Goal: Register for event/course

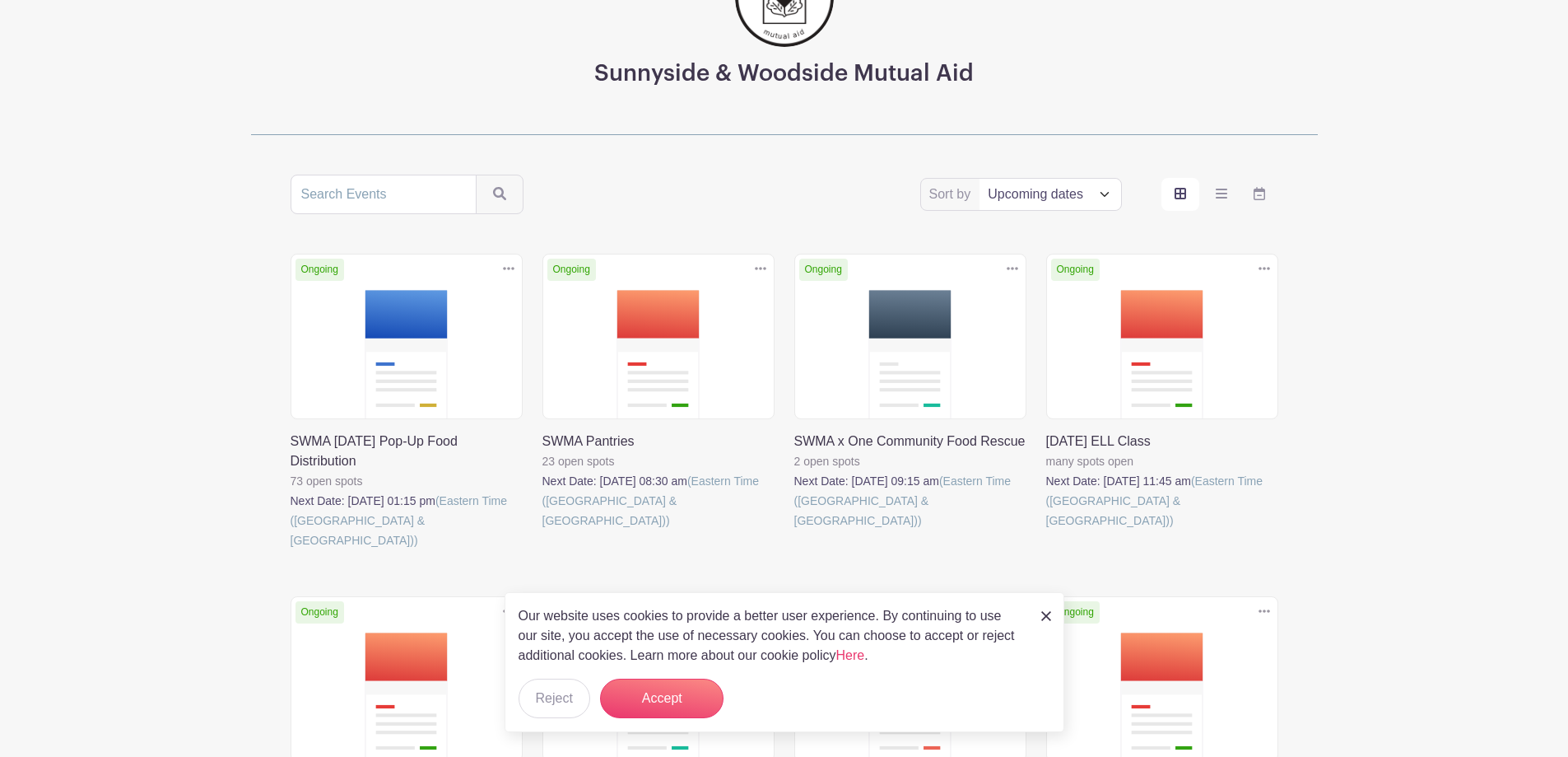
scroll to position [165, 0]
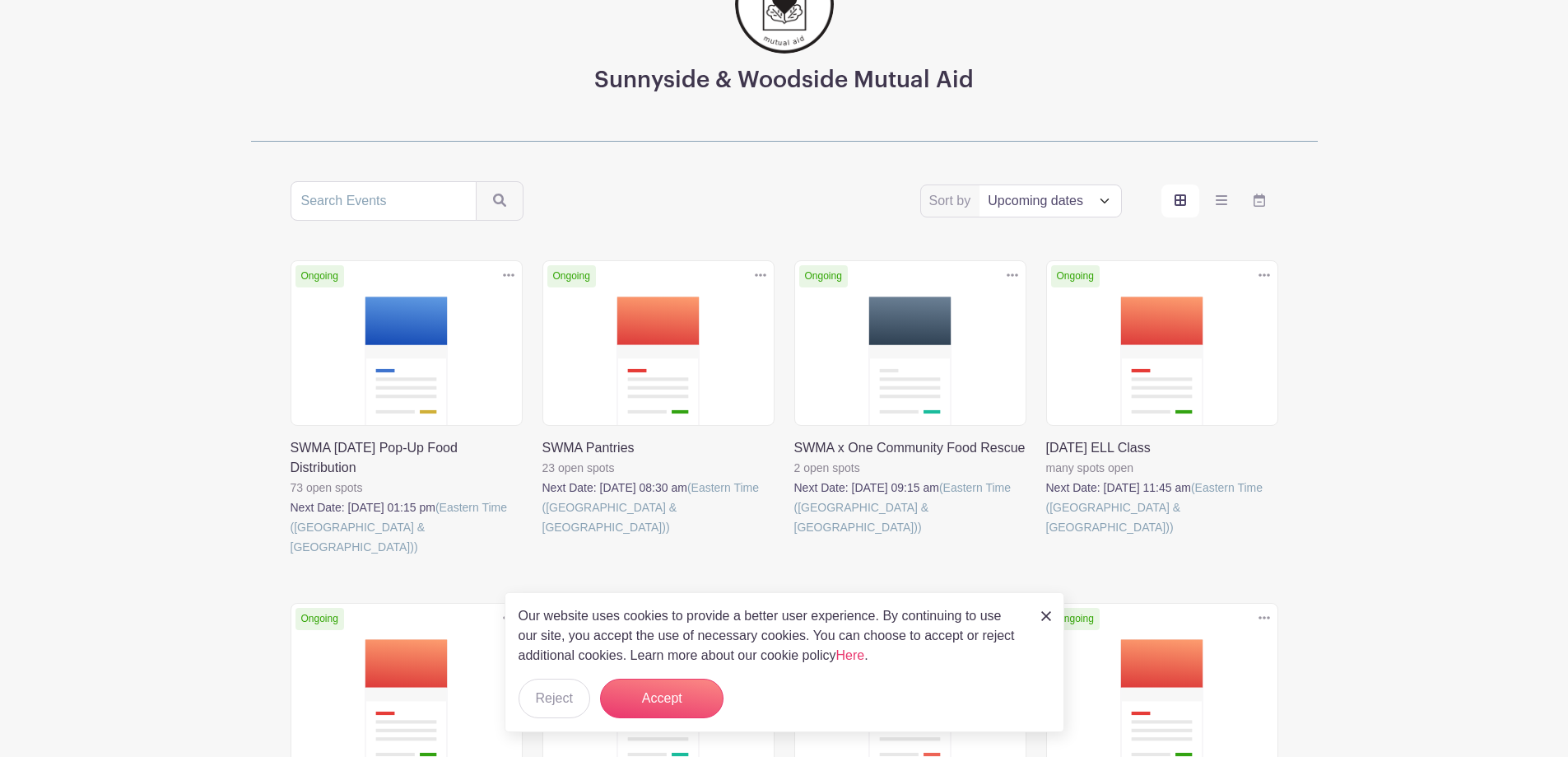
click at [1047, 611] on img at bounding box center [1047, 616] width 10 height 10
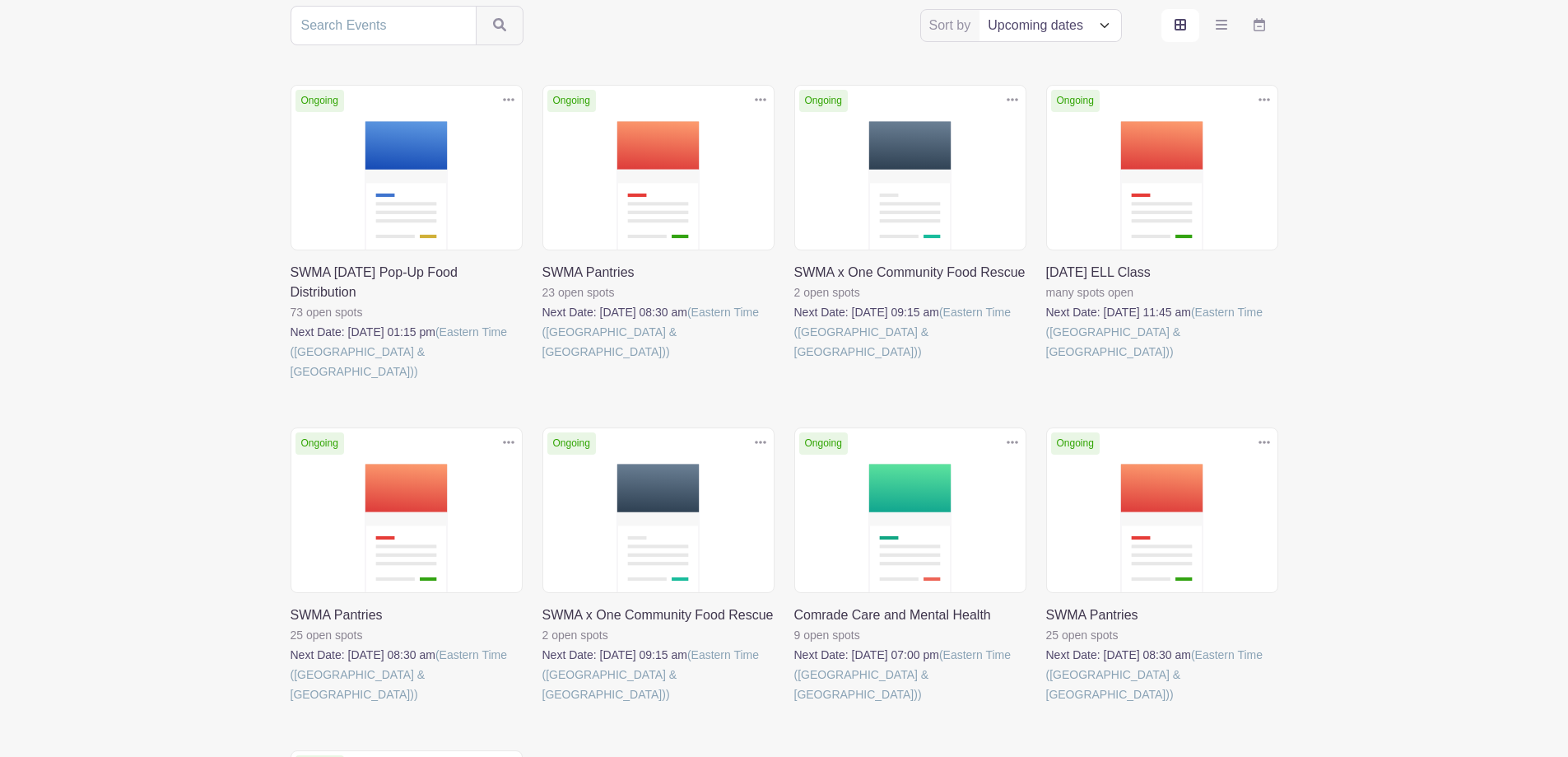
scroll to position [494, 0]
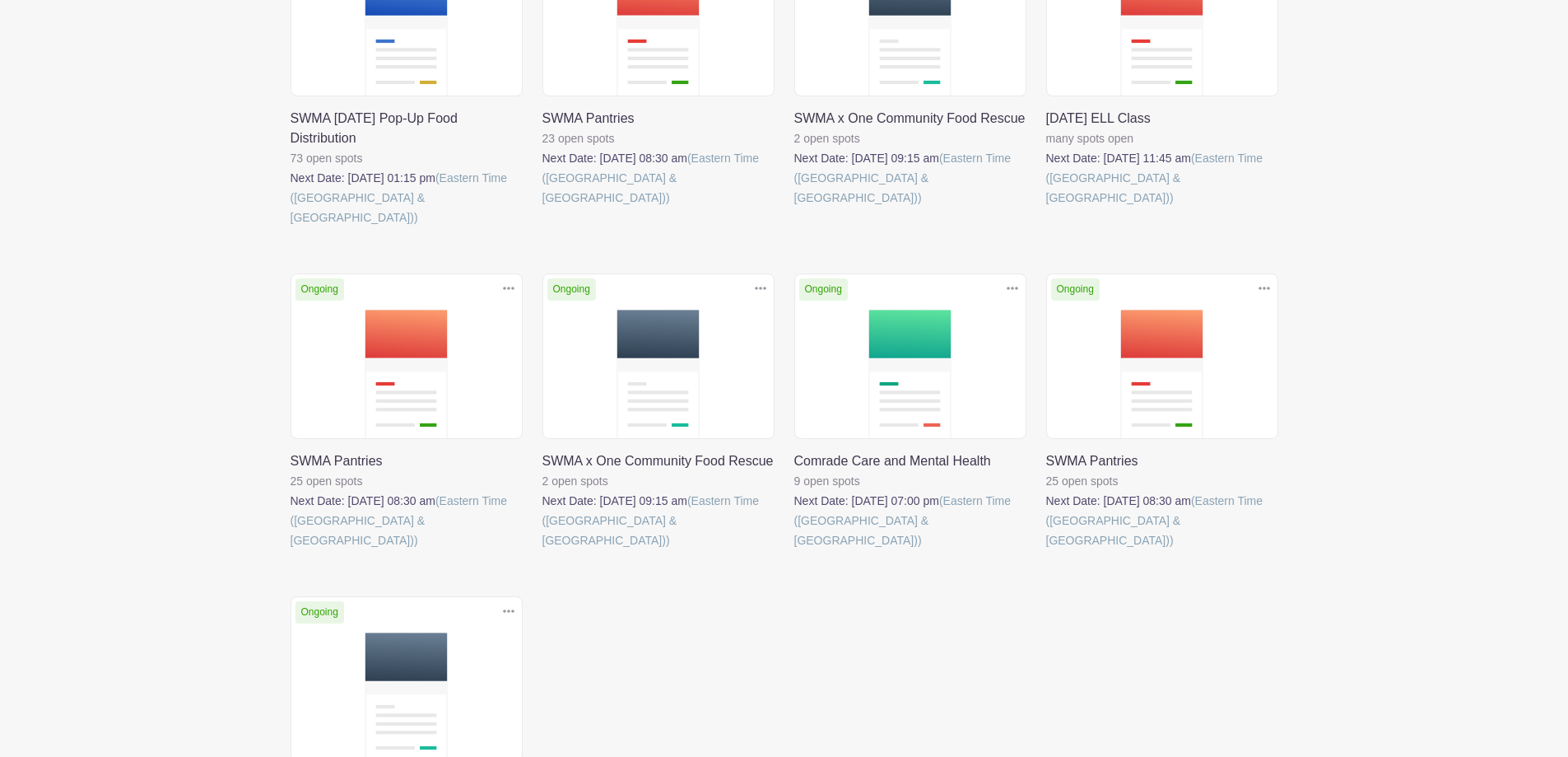
click at [795, 550] on link at bounding box center [795, 550] width 0 height 0
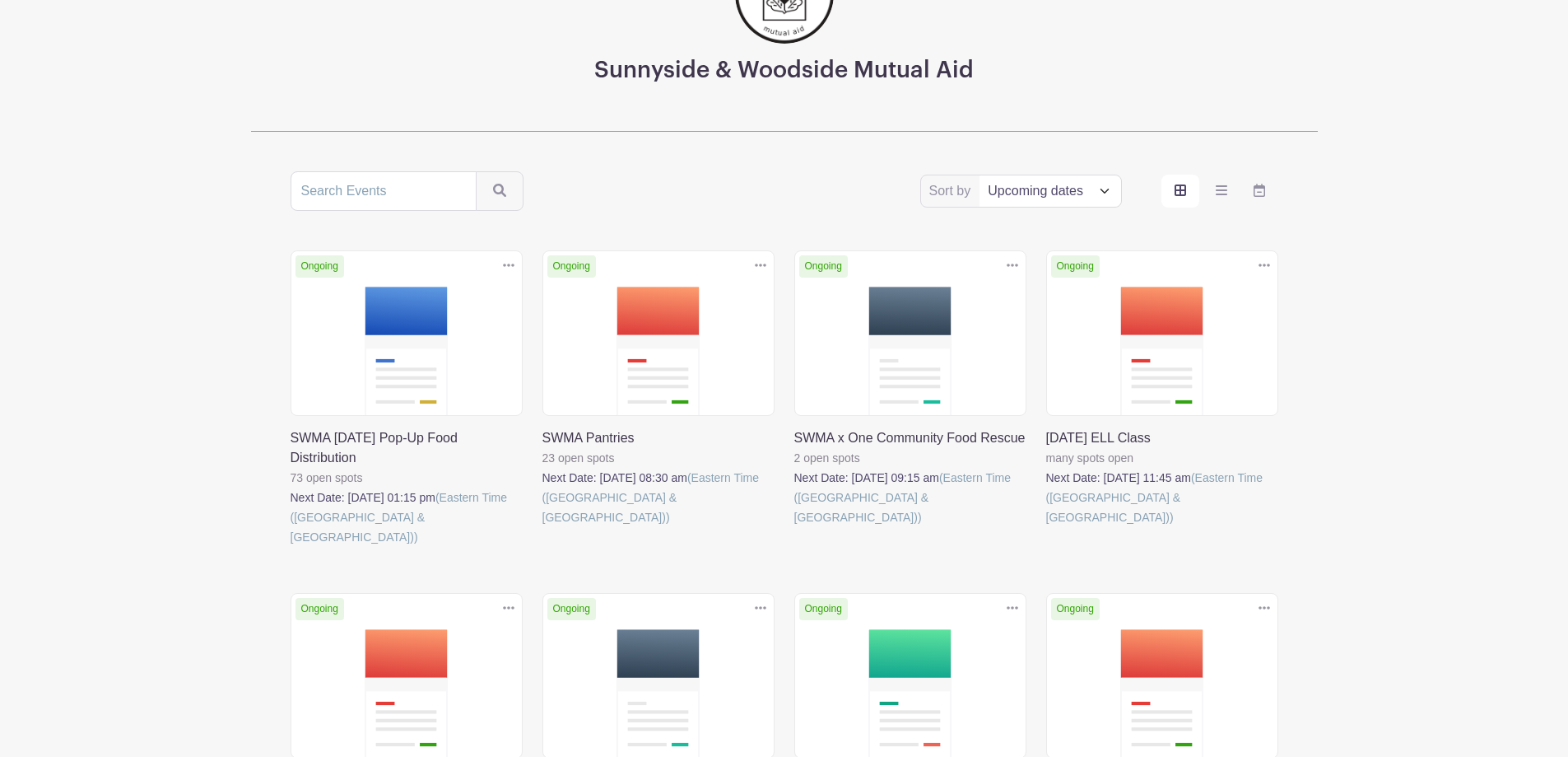
scroll to position [165, 0]
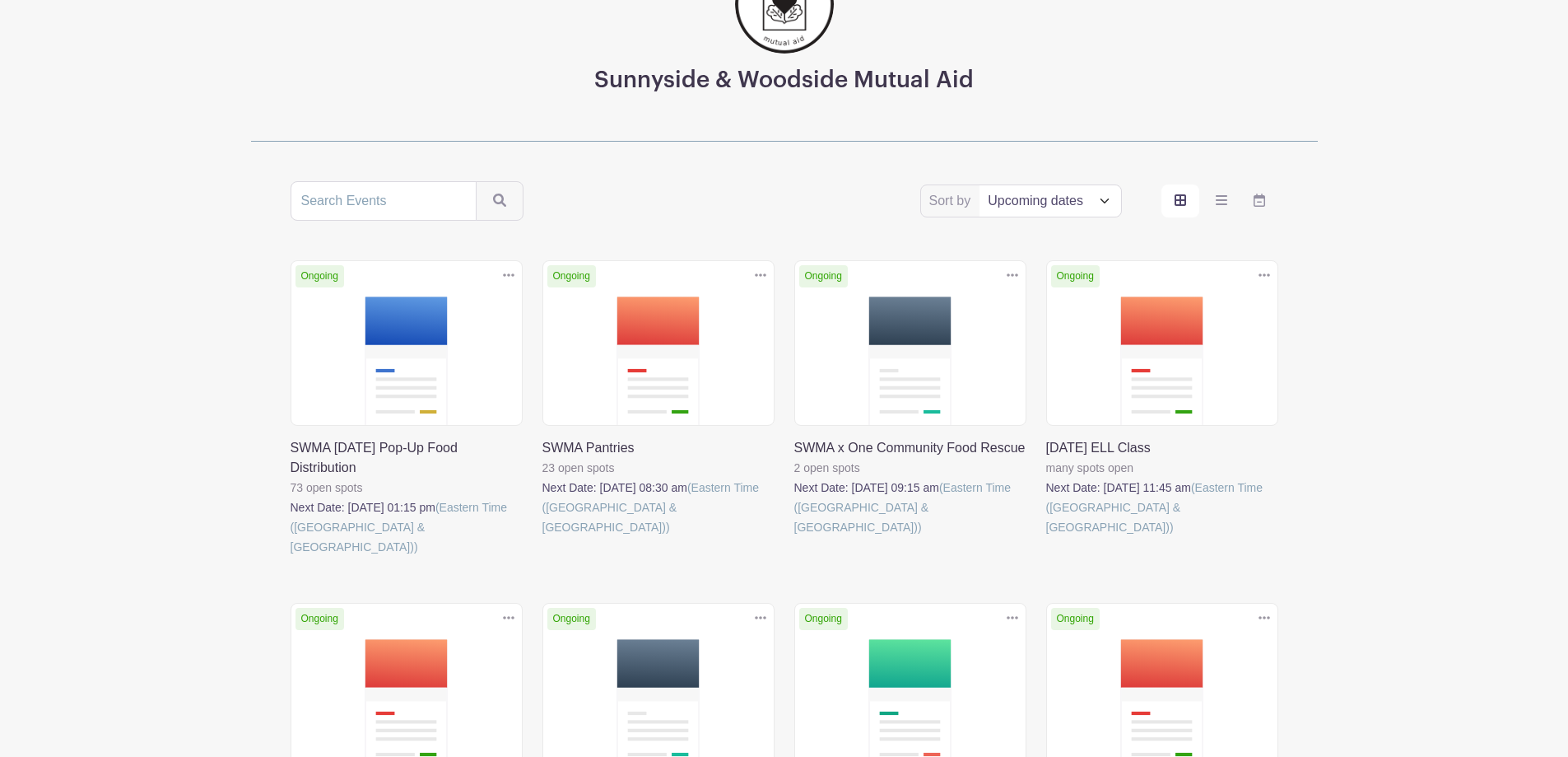
click at [291, 556] on link at bounding box center [291, 556] width 0 height 0
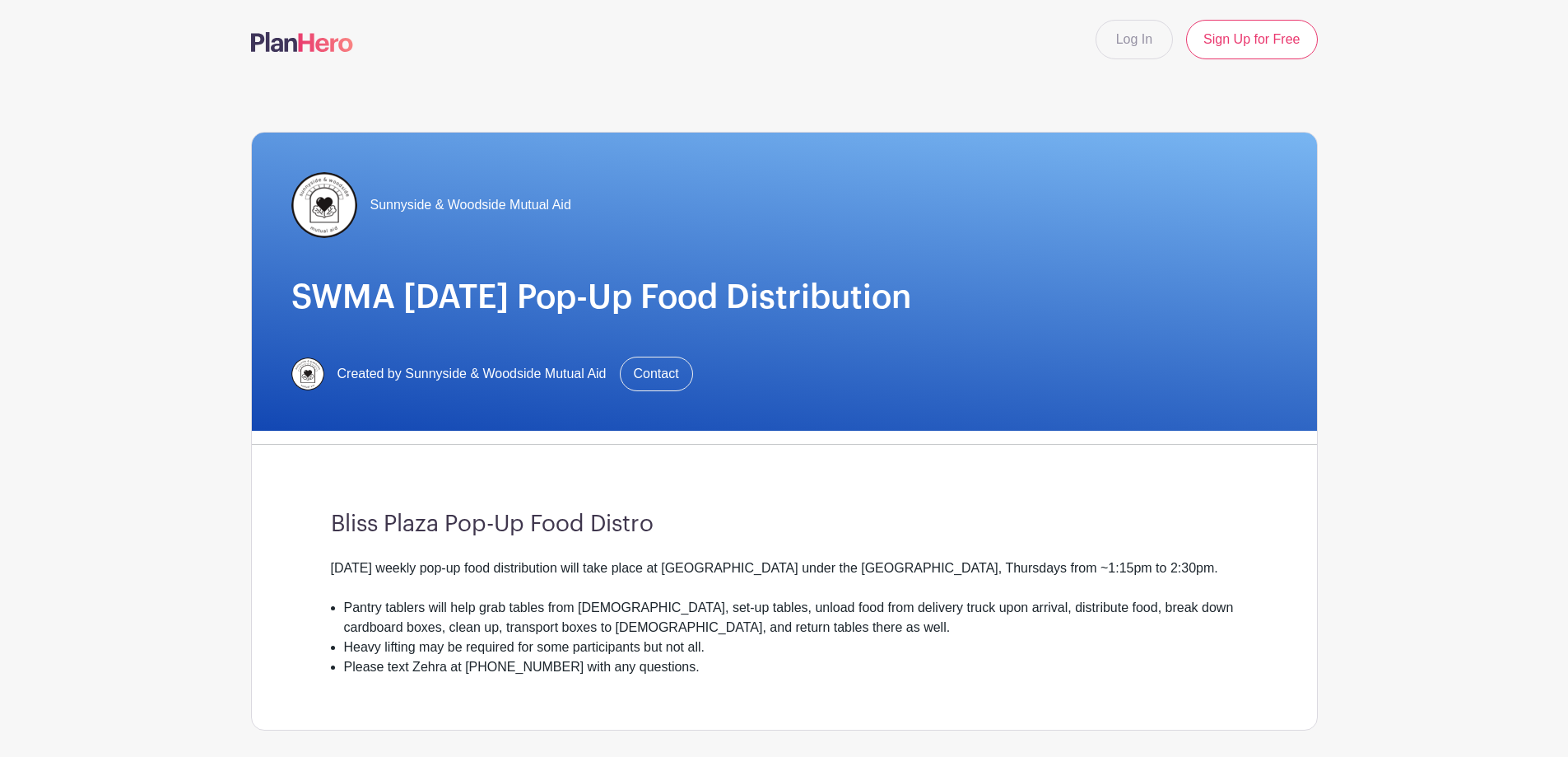
drag, startPoint x: 408, startPoint y: 647, endPoint x: 462, endPoint y: 634, distance: 55.5
click at [409, 647] on li "Heavy lifting may be required for some participants but not all." at bounding box center [791, 647] width 894 height 20
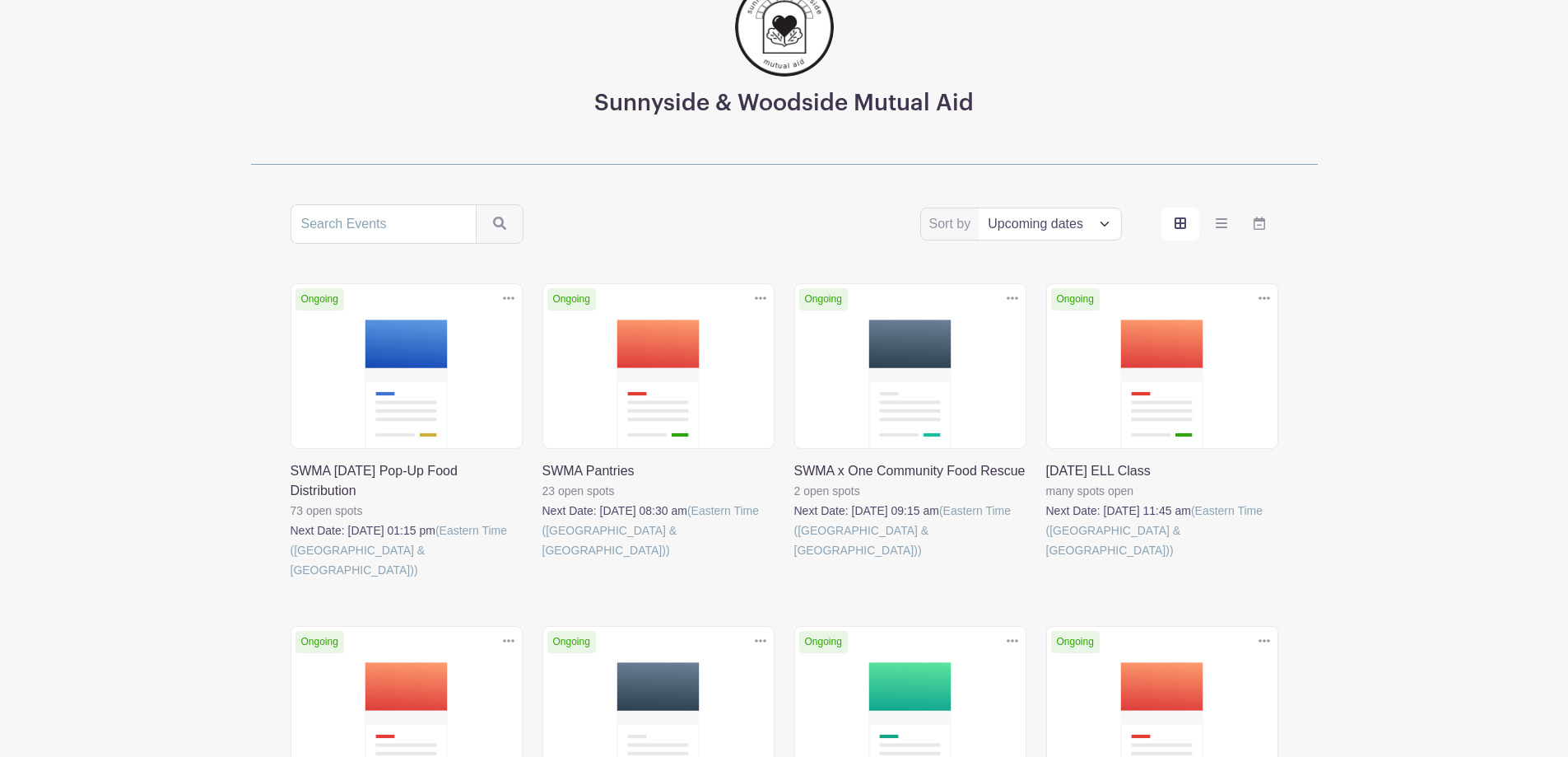
scroll to position [165, 0]
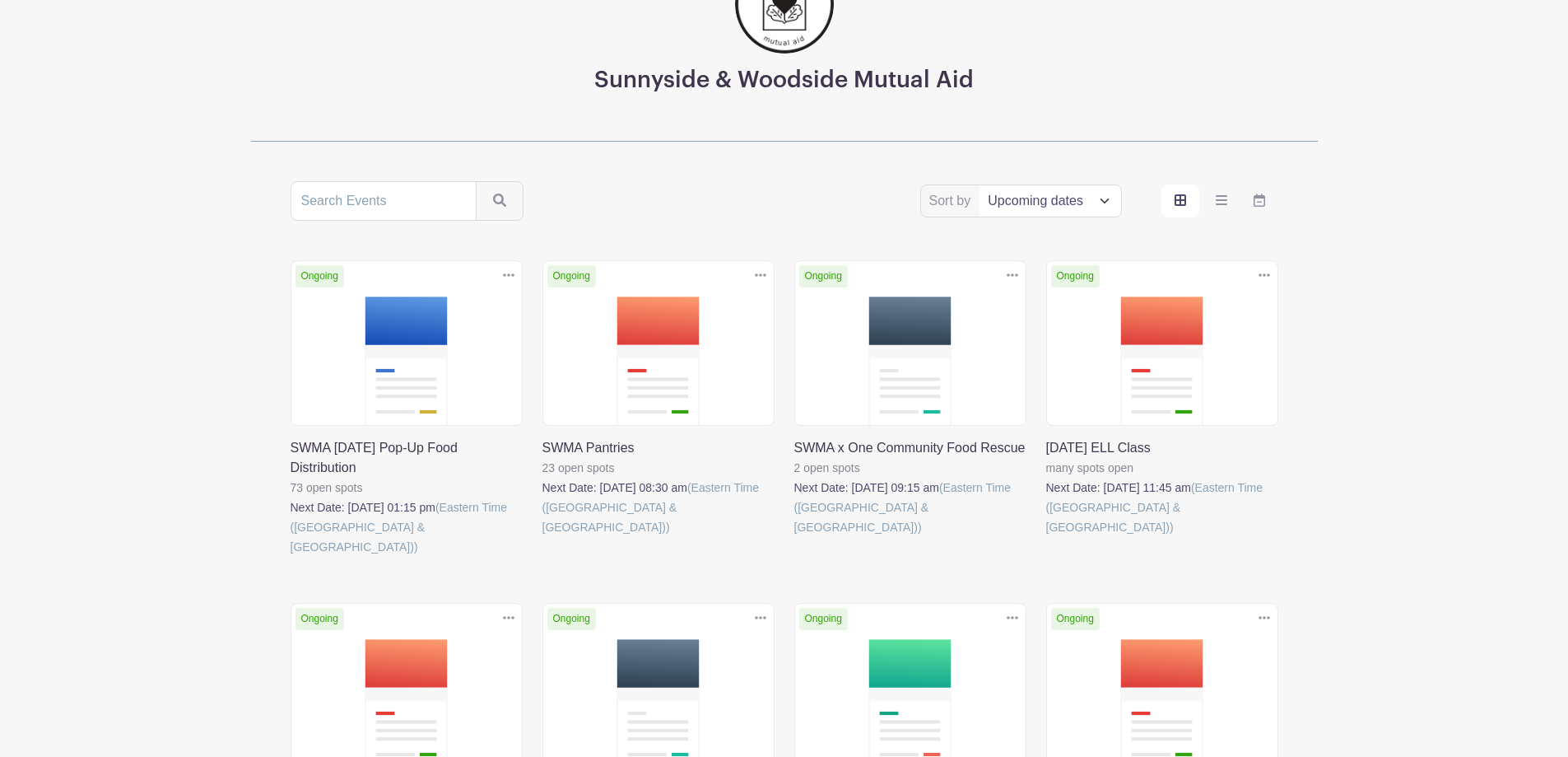
click at [542, 536] on link at bounding box center [542, 536] width 0 height 0
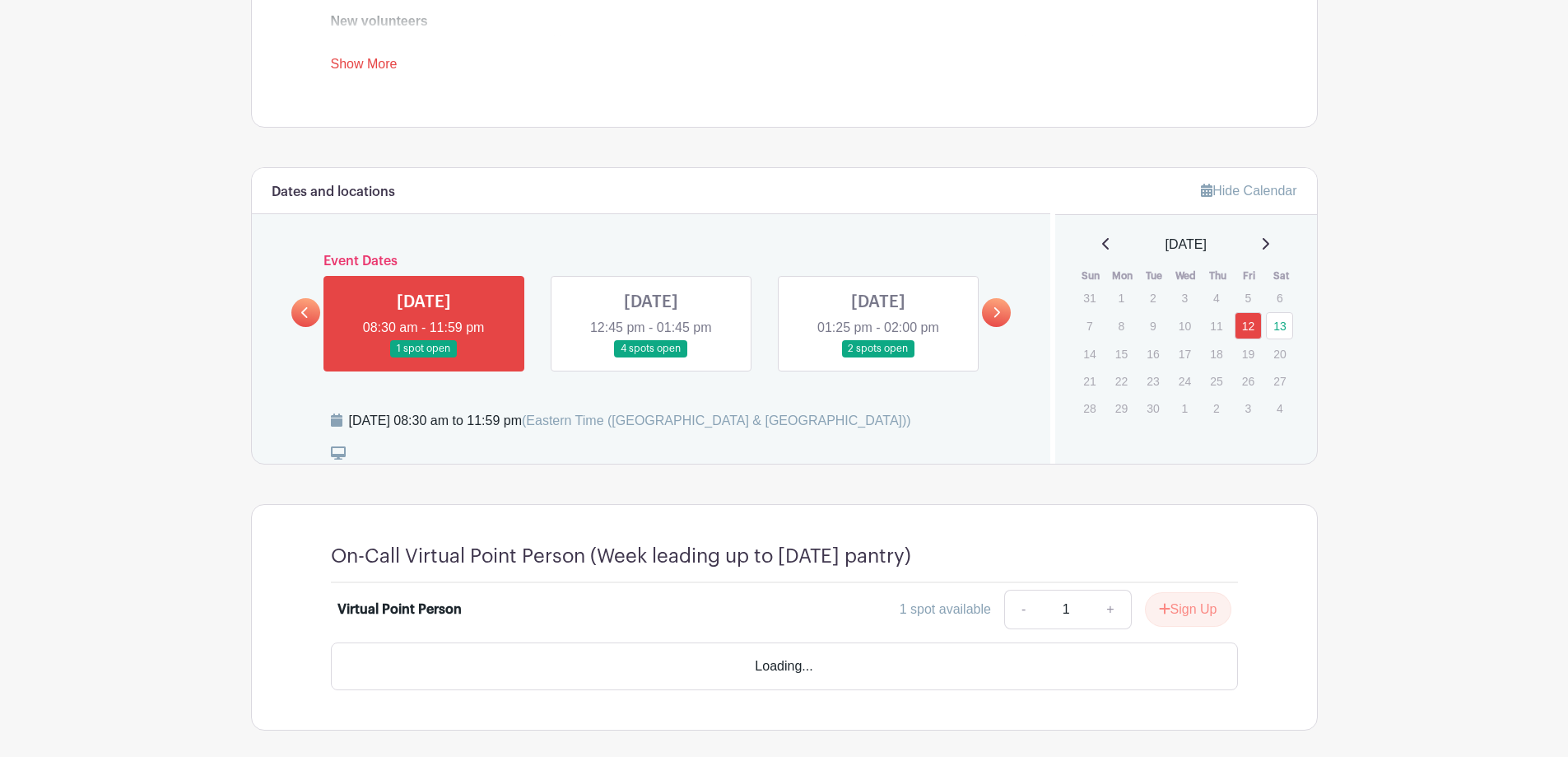
scroll to position [744, 0]
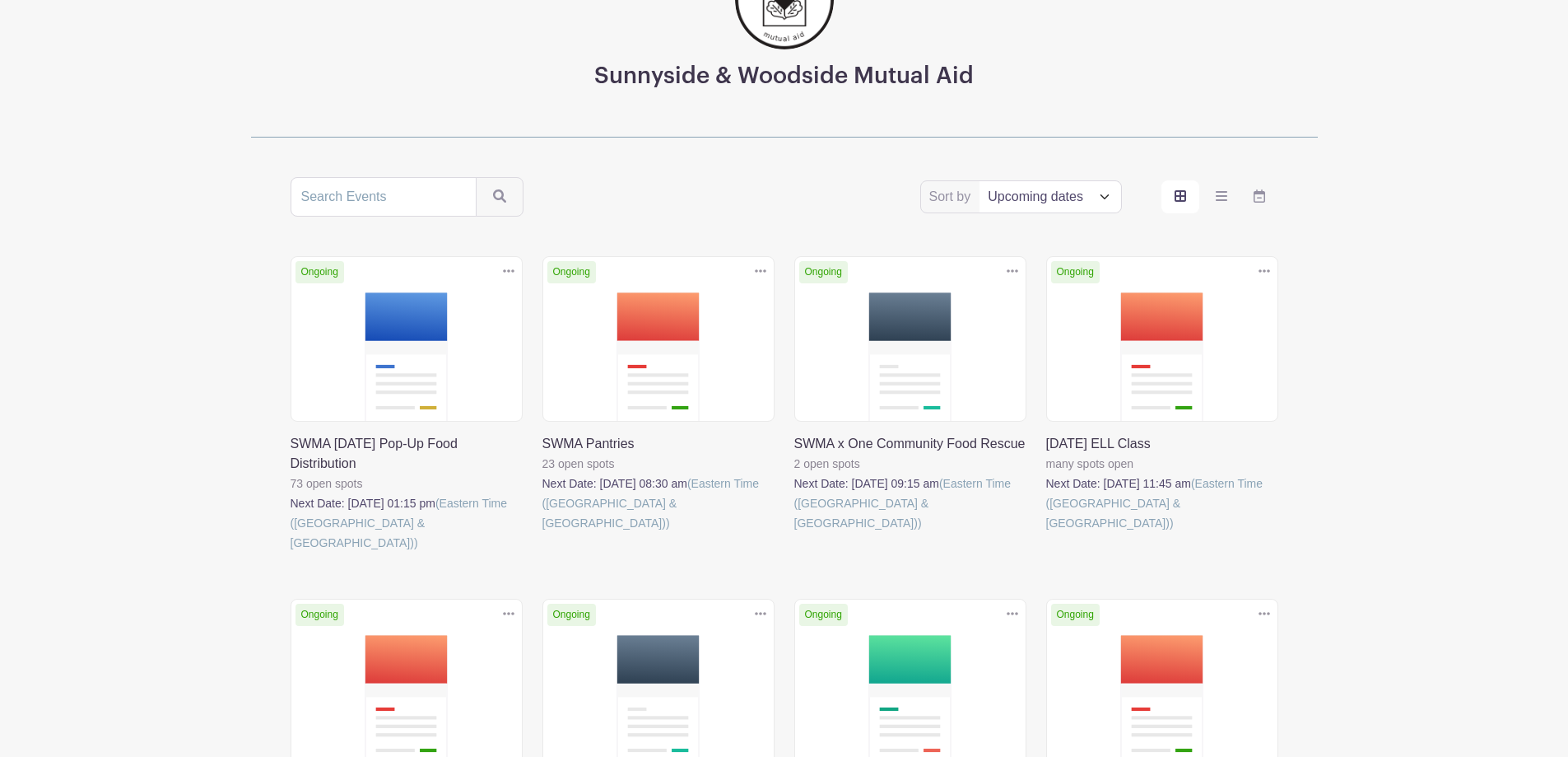
scroll to position [165, 0]
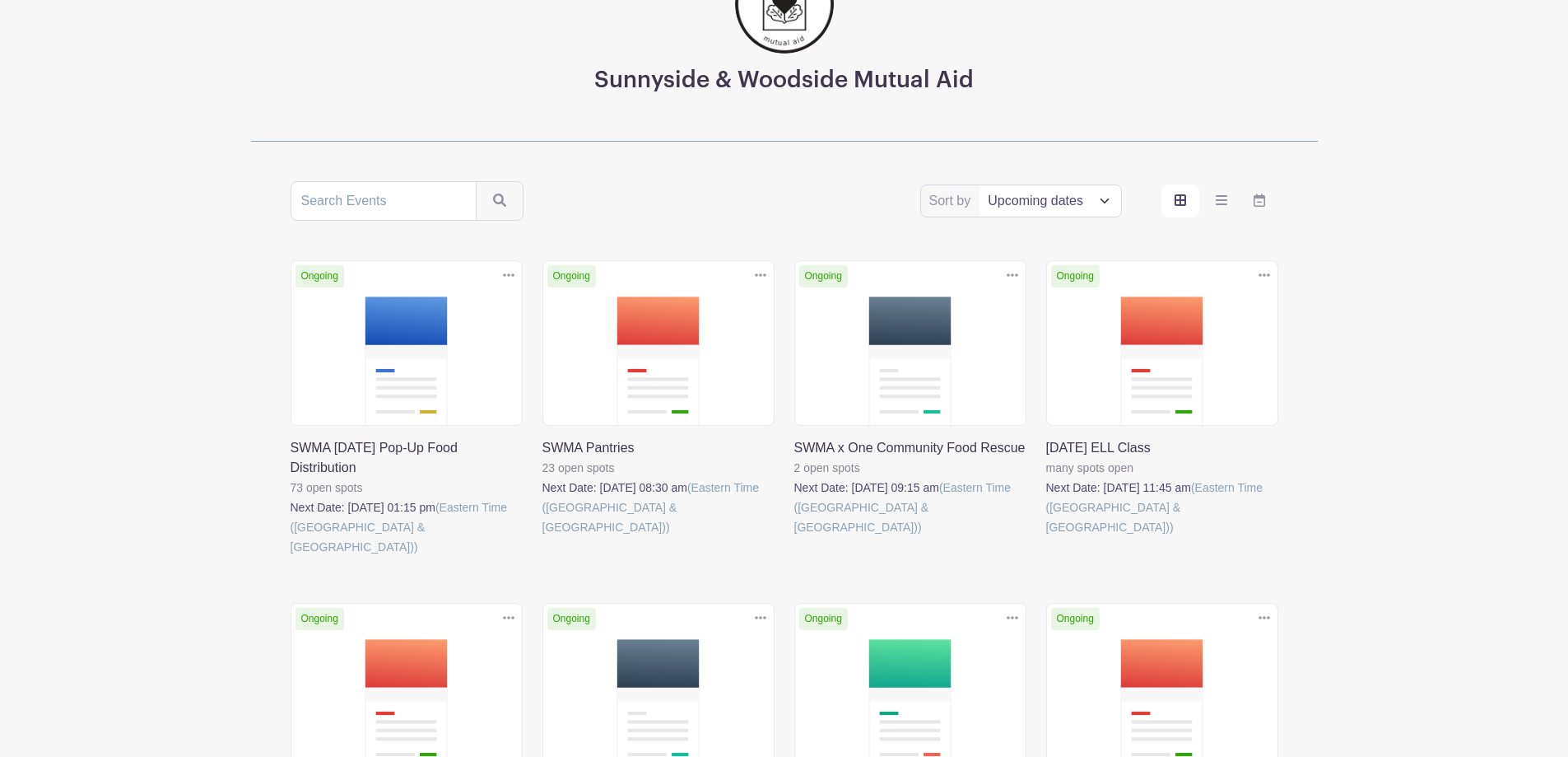
click at [795, 536] on link at bounding box center [795, 536] width 0 height 0
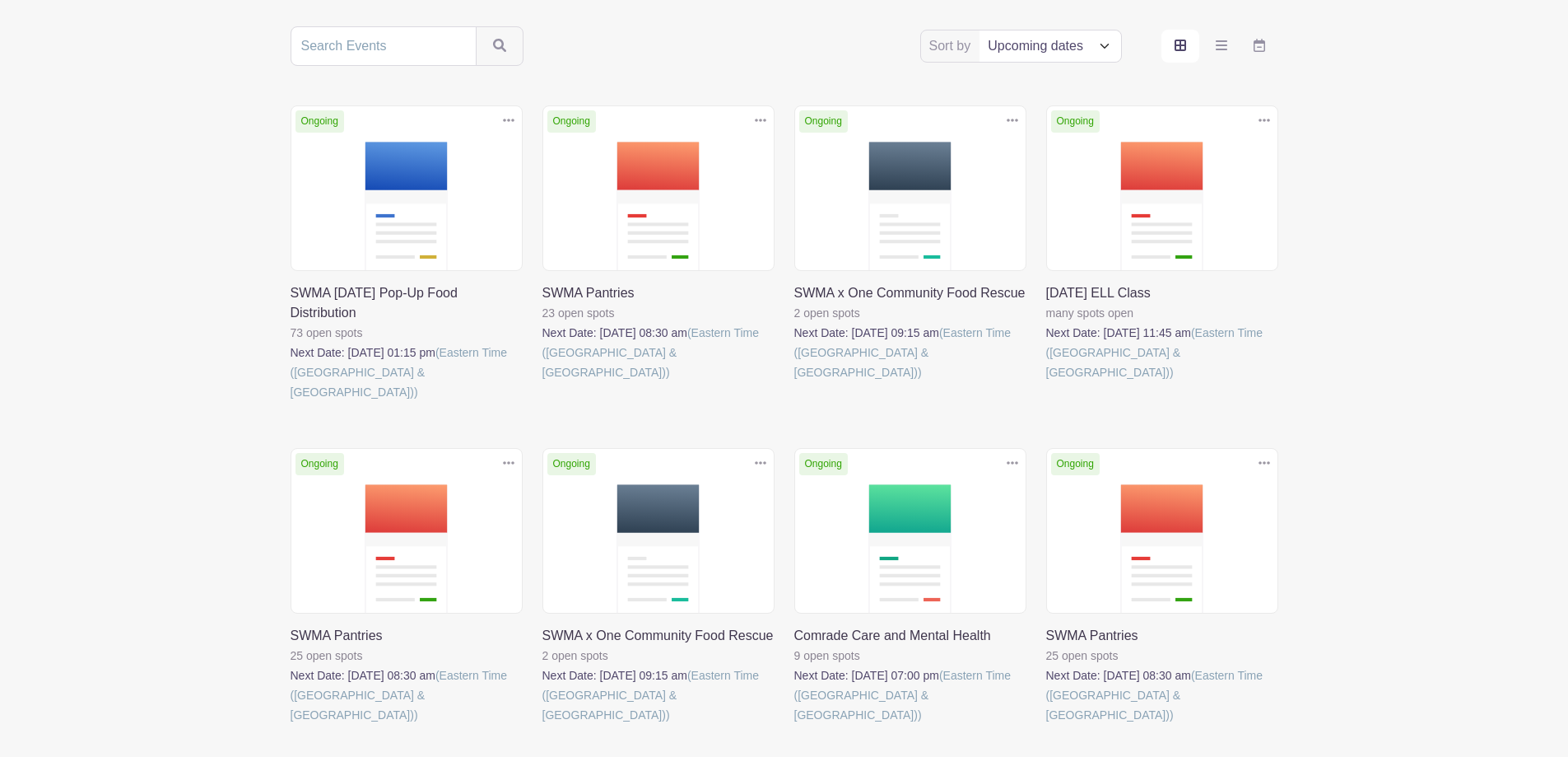
scroll to position [330, 0]
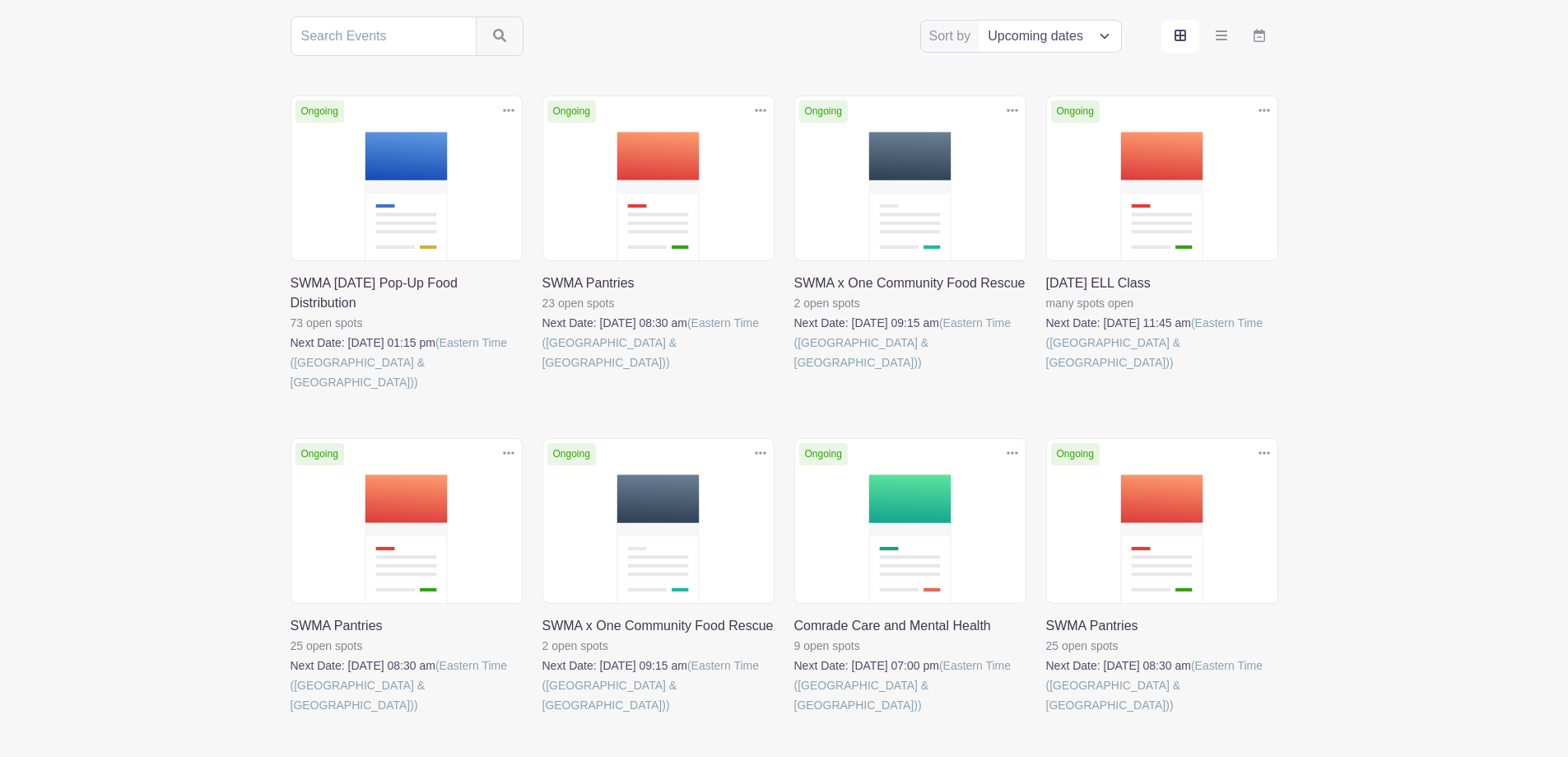
click at [1046, 372] on link at bounding box center [1046, 372] width 0 height 0
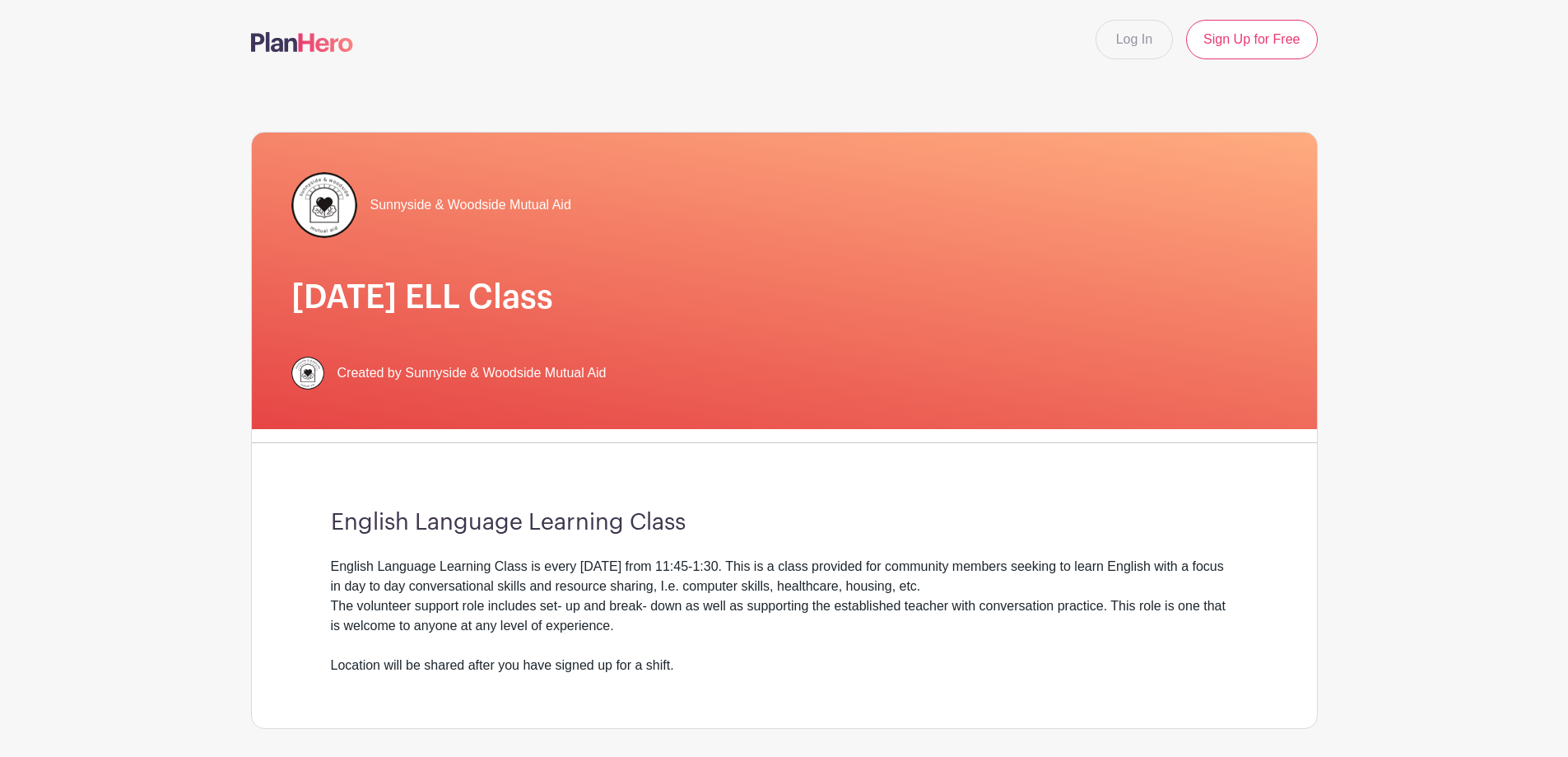
click at [1100, 562] on div "English Language Learning Class is every [DATE] from 11:45-1:30. This is a clas…" at bounding box center [784, 615] width 907 height 118
click at [499, 609] on div "English Language Learning Class is every [DATE] from 11:45-1:30. This is a clas…" at bounding box center [784, 615] width 907 height 118
click at [820, 607] on div "English Language Learning Class is every [DATE] from 11:45-1:30. This is a clas…" at bounding box center [784, 615] width 907 height 118
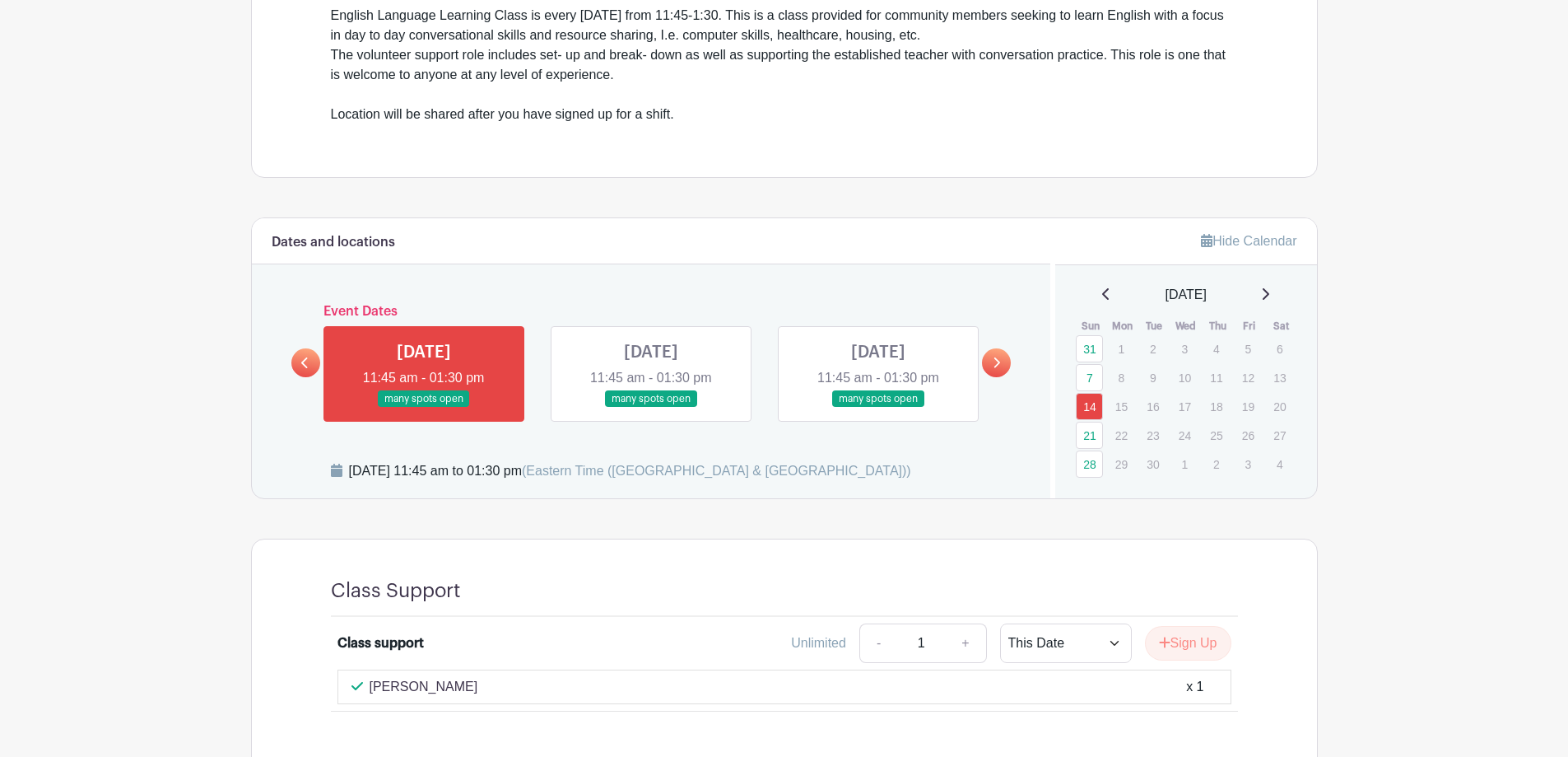
scroll to position [330, 0]
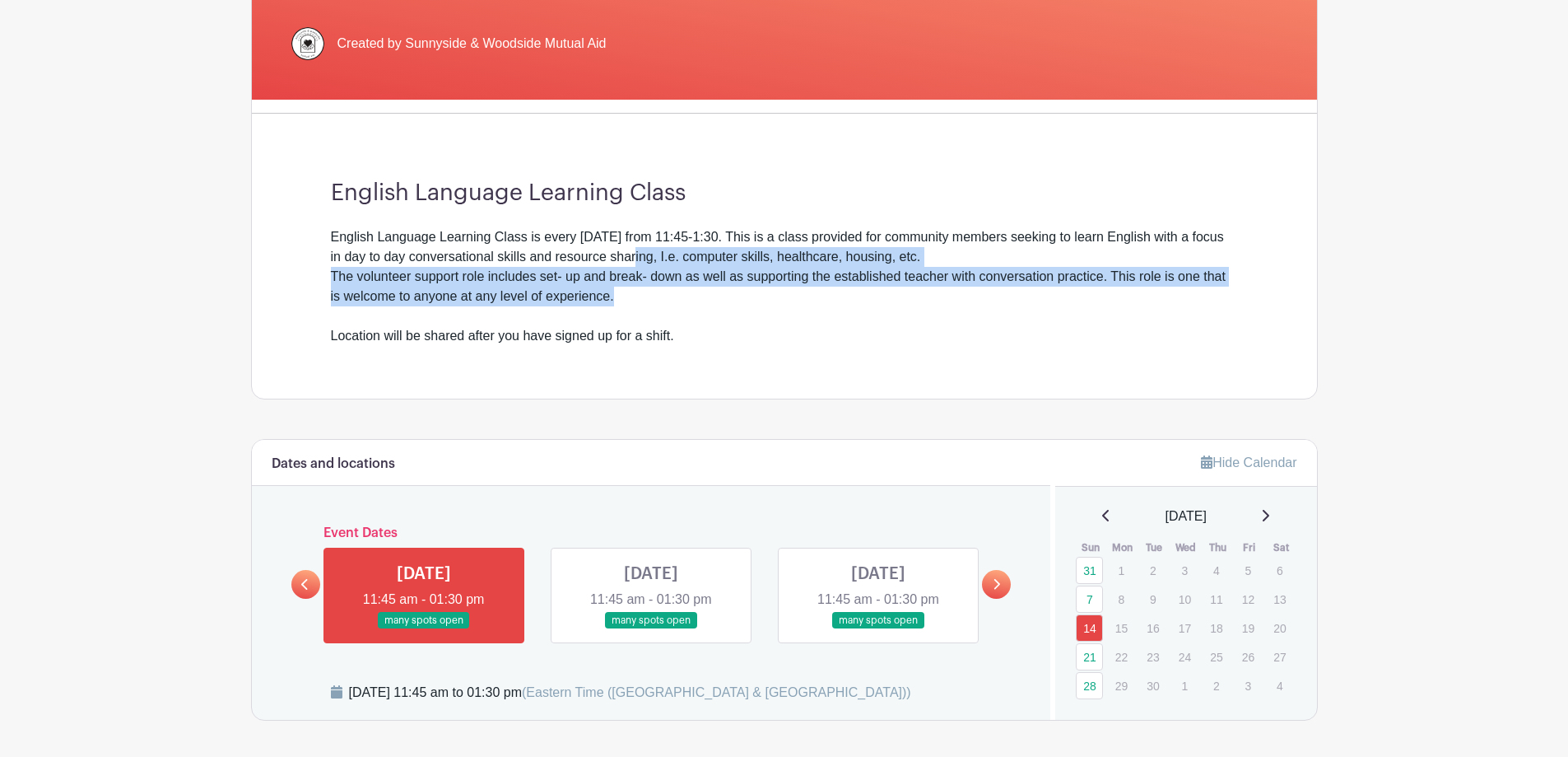
drag, startPoint x: 634, startPoint y: 261, endPoint x: 897, endPoint y: 299, distance: 265.7
click at [897, 299] on div "English Language Learning Class is every [DATE] from 11:45-1:30. This is a clas…" at bounding box center [784, 287] width 907 height 118
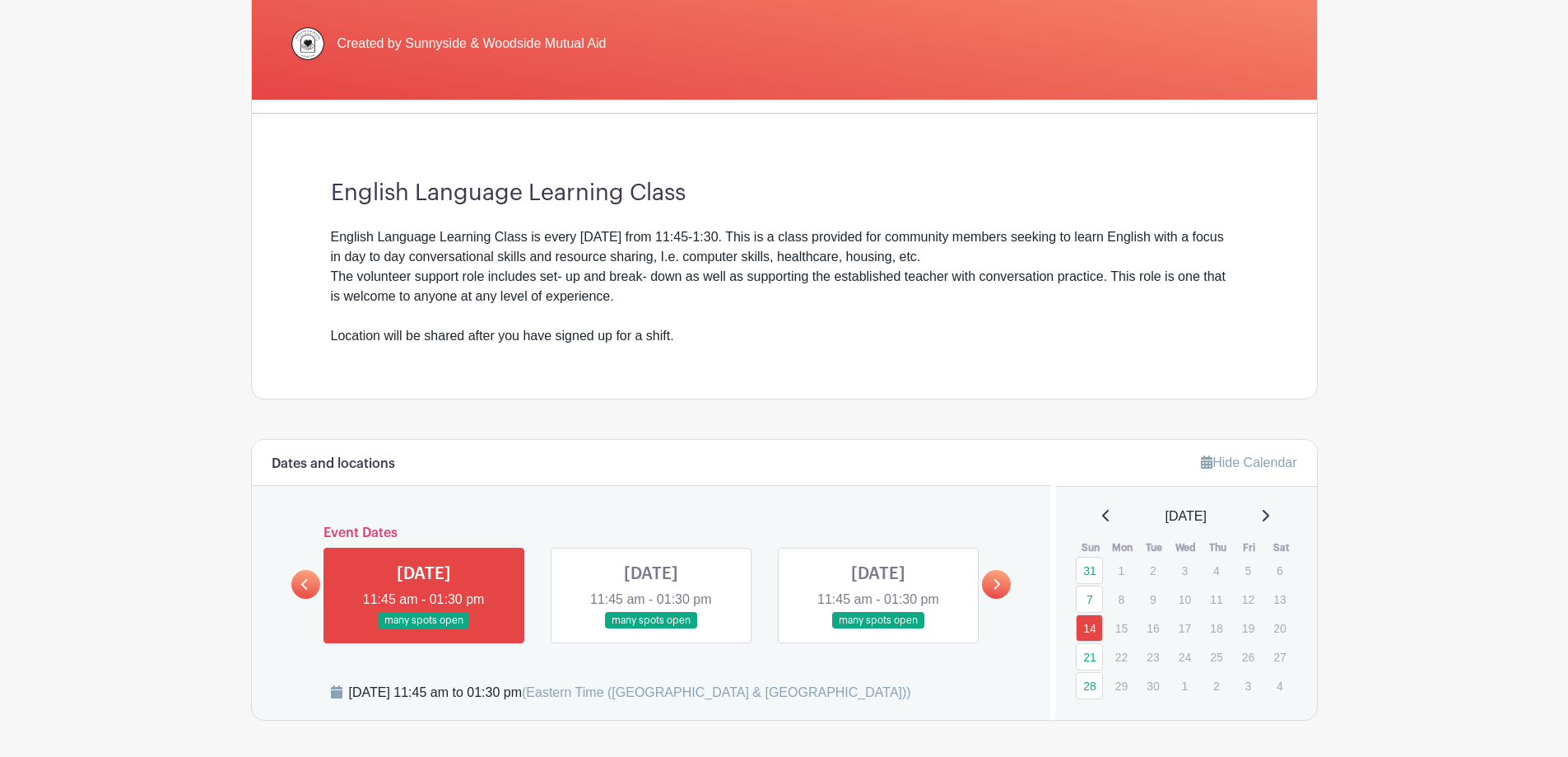
click at [431, 234] on div "English Language Learning Class is every [DATE] from 11:45-1:30. This is a clas…" at bounding box center [784, 287] width 907 height 118
click at [608, 258] on div "English Language Learning Class is every [DATE] from 11:45-1:30. This is a clas…" at bounding box center [784, 287] width 907 height 118
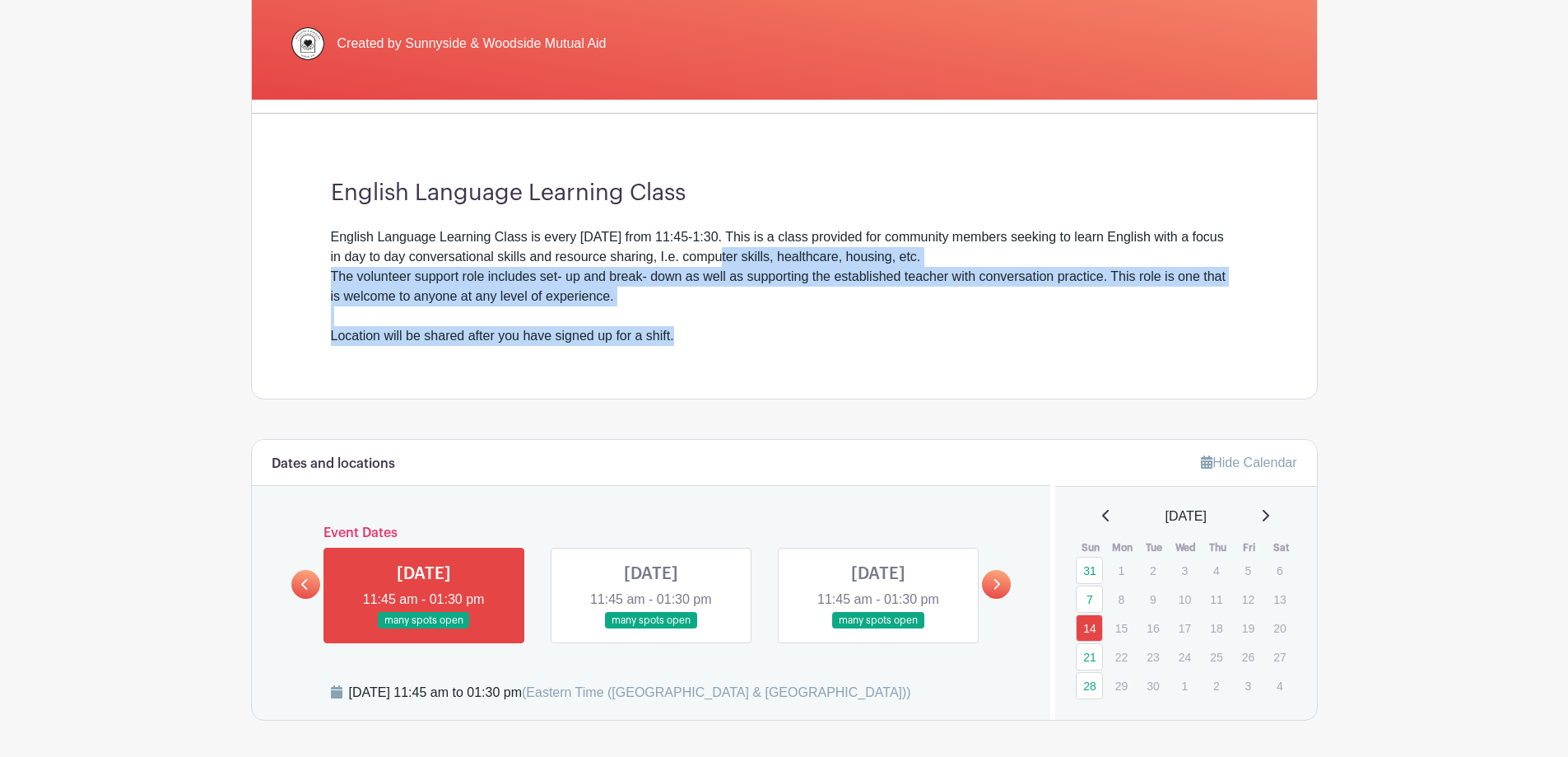
drag, startPoint x: 720, startPoint y: 259, endPoint x: 923, endPoint y: 354, distance: 224.1
click at [923, 354] on div "English Language Learning Class English Language Learning Class is every [DATE]…" at bounding box center [784, 263] width 986 height 272
click at [796, 361] on div "English Language Learning Class English Language Learning Class is every [DATE]…" at bounding box center [784, 263] width 986 height 272
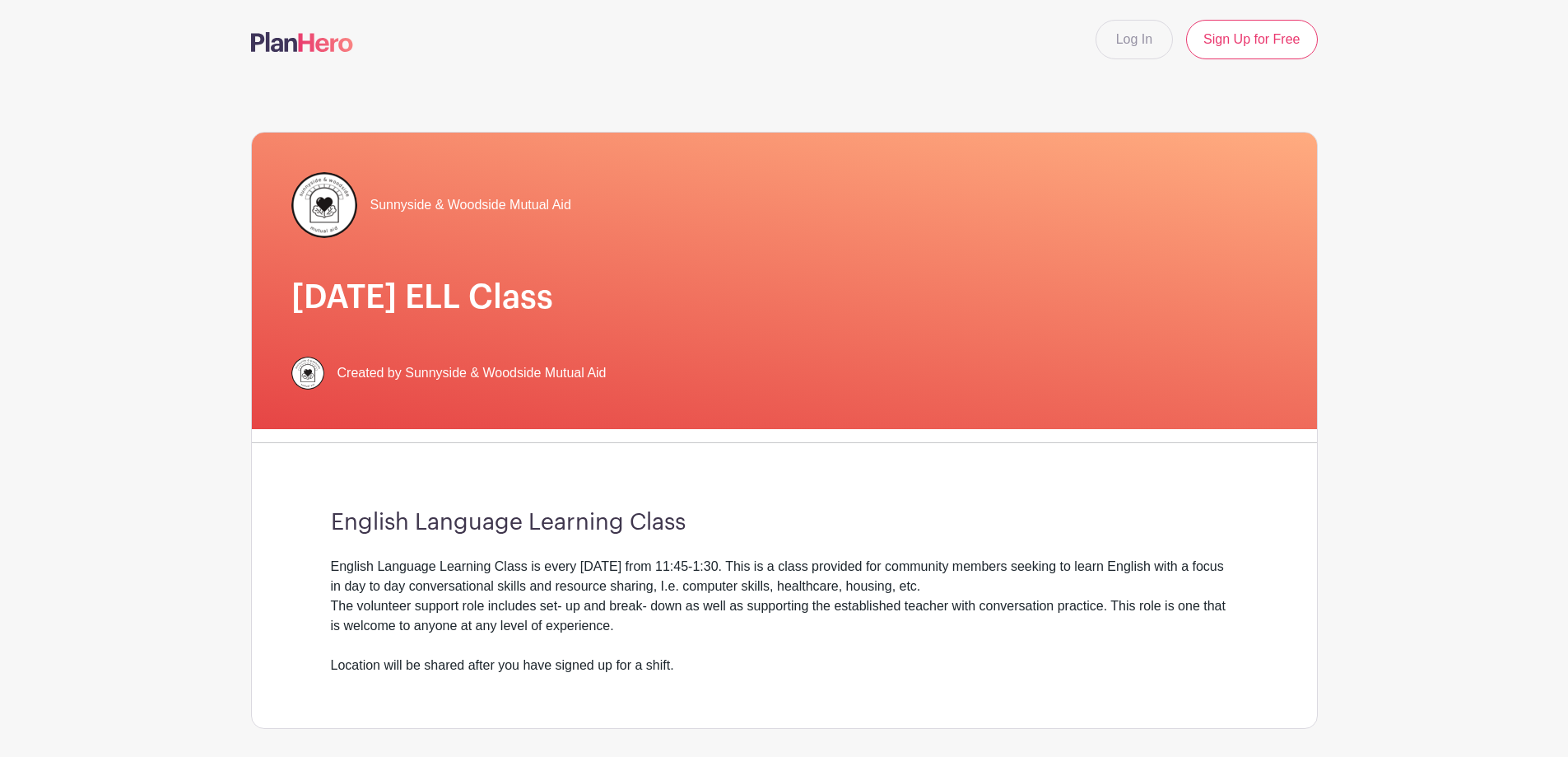
scroll to position [247, 0]
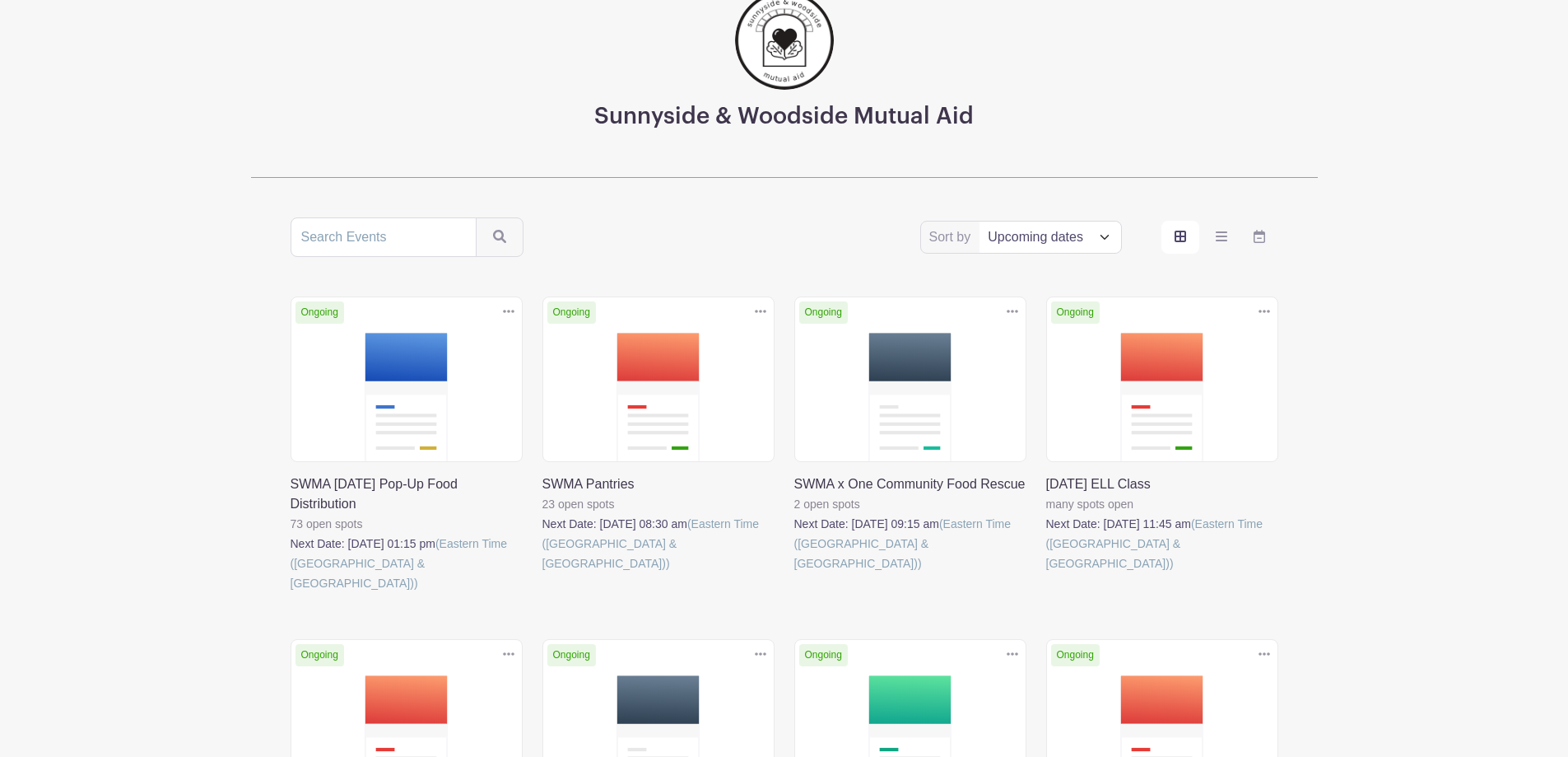
scroll to position [124, 0]
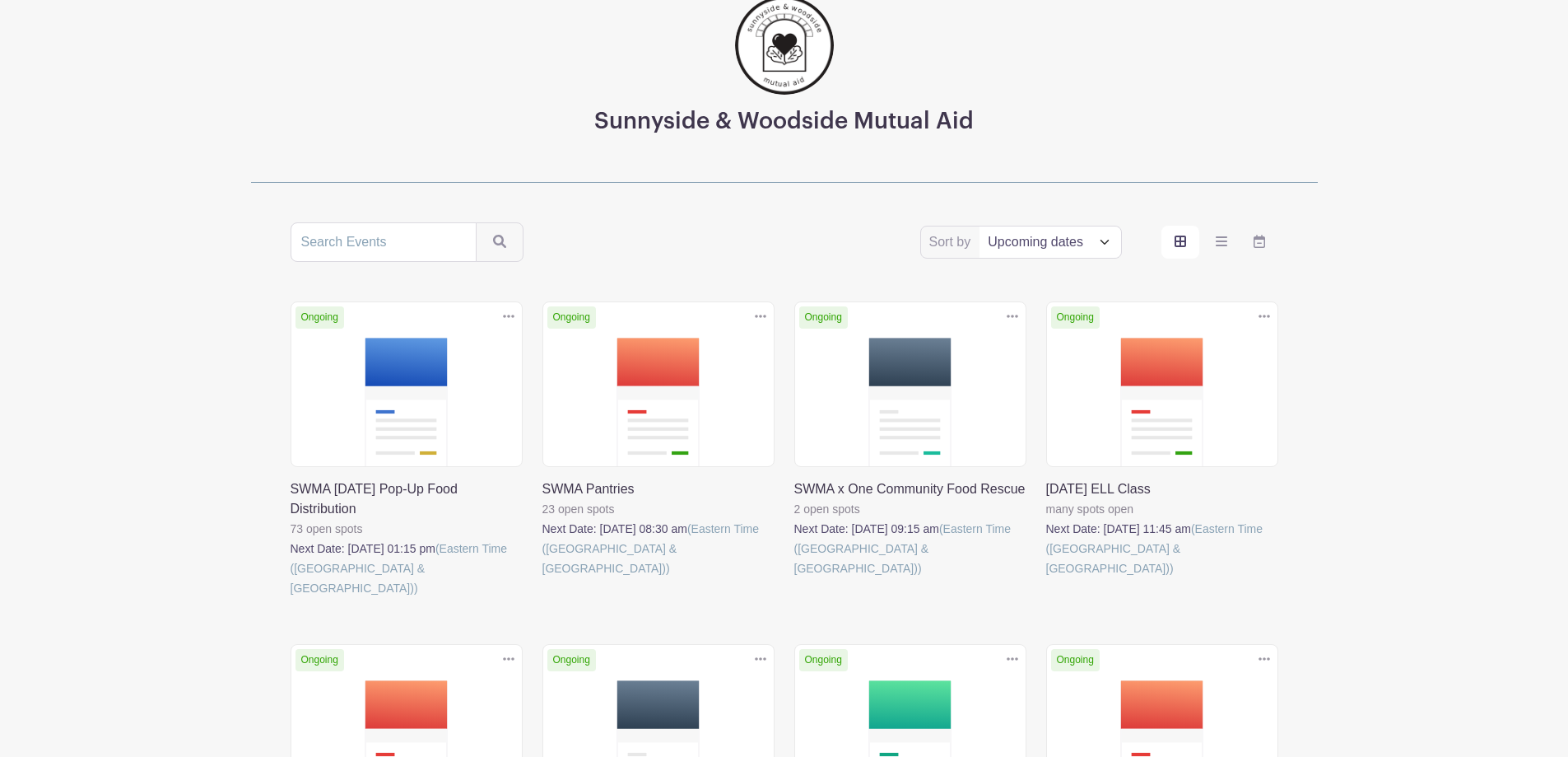
click at [1046, 578] on link at bounding box center [1046, 578] width 0 height 0
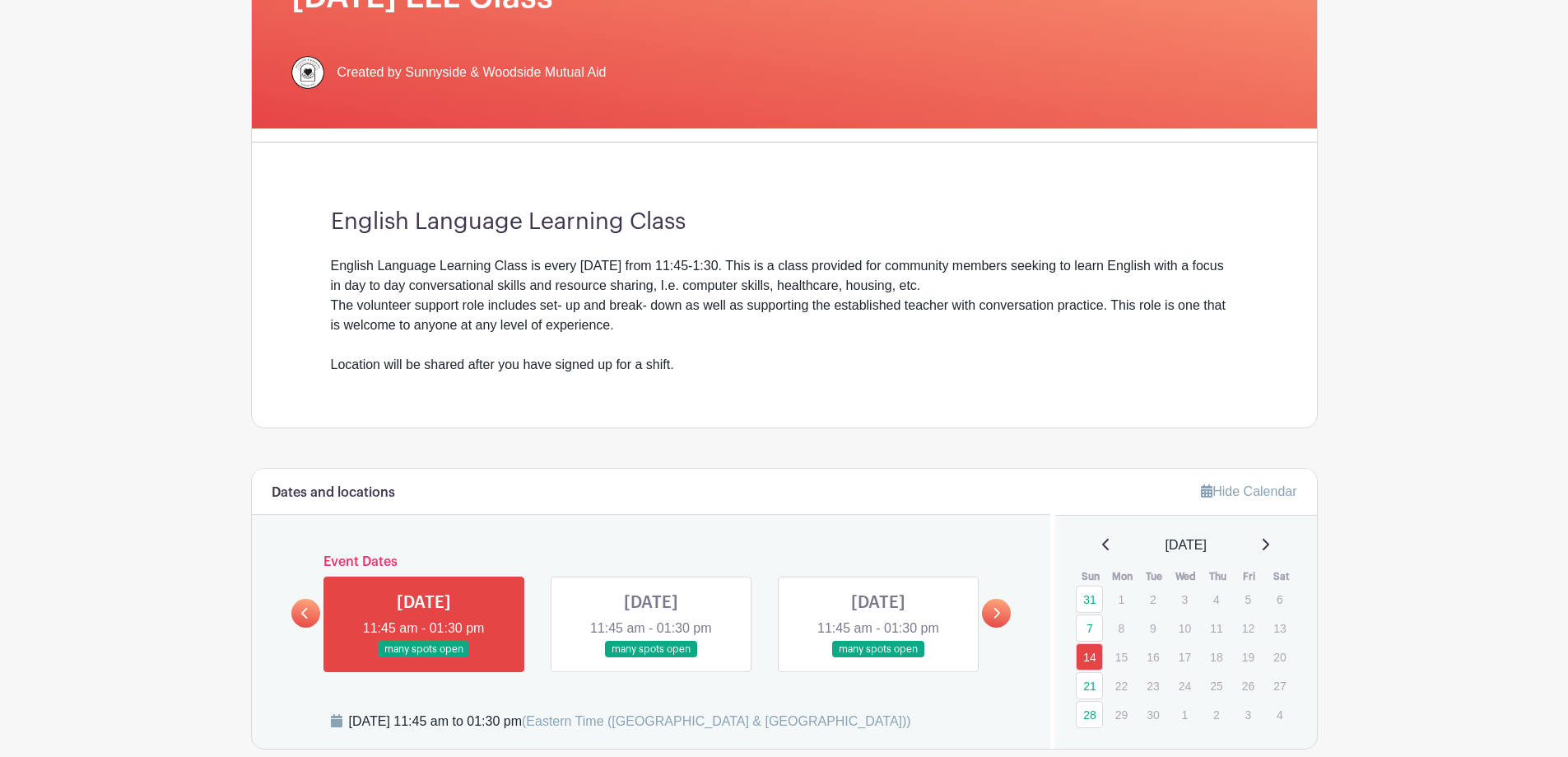
scroll to position [412, 0]
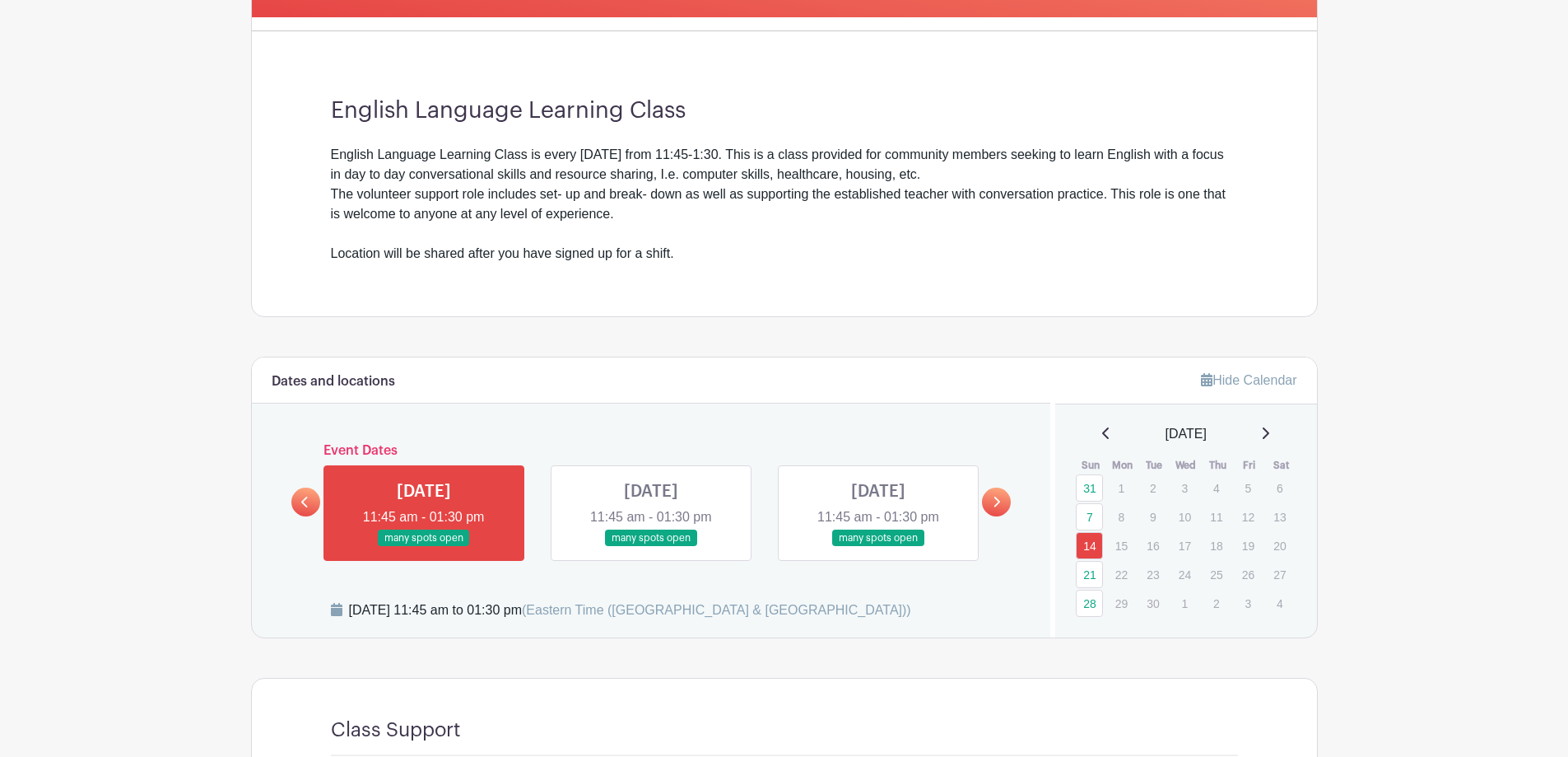
click at [424, 547] on link at bounding box center [424, 547] width 0 height 0
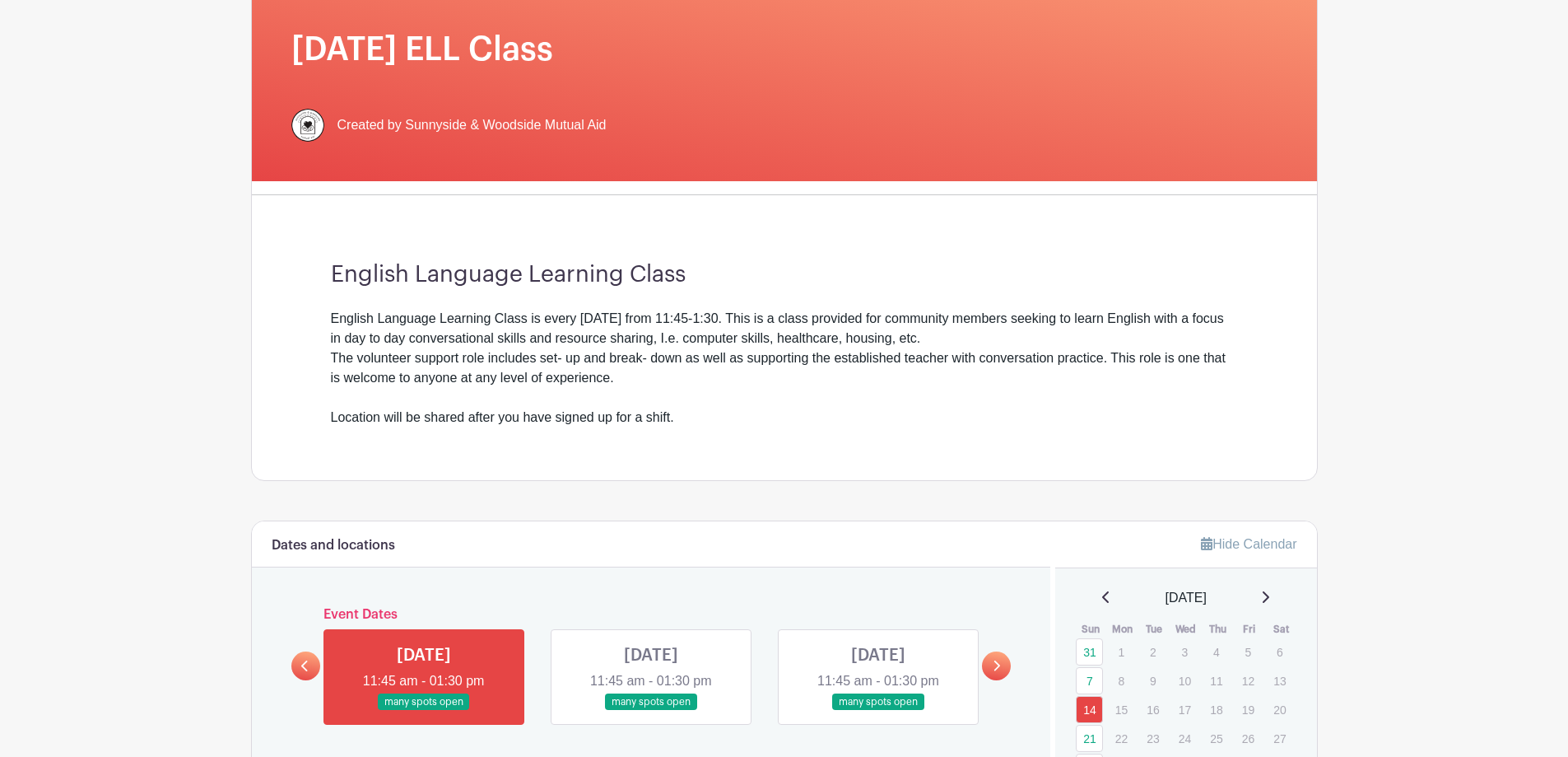
scroll to position [15, 0]
